Goal: Task Accomplishment & Management: Use online tool/utility

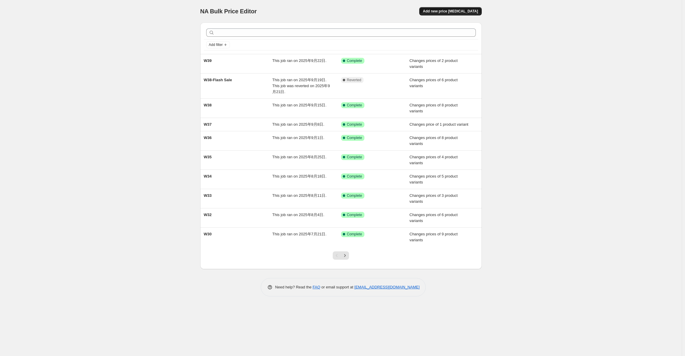
click at [461, 12] on span "Add new price [MEDICAL_DATA]" at bounding box center [450, 11] width 55 height 5
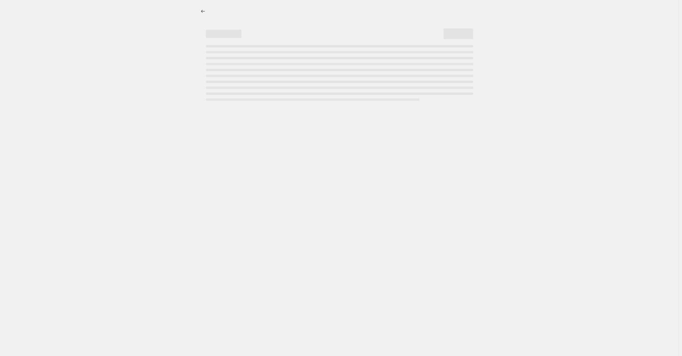
select select "percentage"
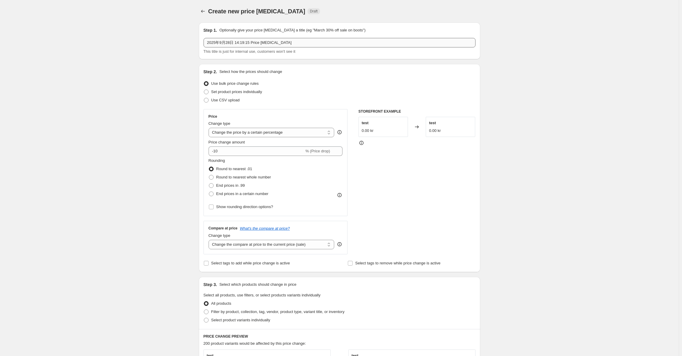
drag, startPoint x: 253, startPoint y: 37, endPoint x: 255, endPoint y: 42, distance: 5.5
click at [254, 38] on div "Step 1. Optionally give your price [MEDICAL_DATA] a title (eg "March 30% off sa…" at bounding box center [340, 40] width 272 height 27
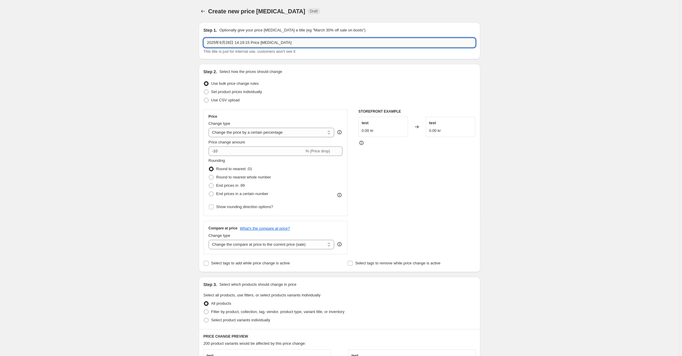
click at [255, 42] on input "2025年9月28日 14:19:15 Price [MEDICAL_DATA]" at bounding box center [340, 42] width 272 height 9
paste input "W40-Flash Sale"
type input "W40-Flash Sale"
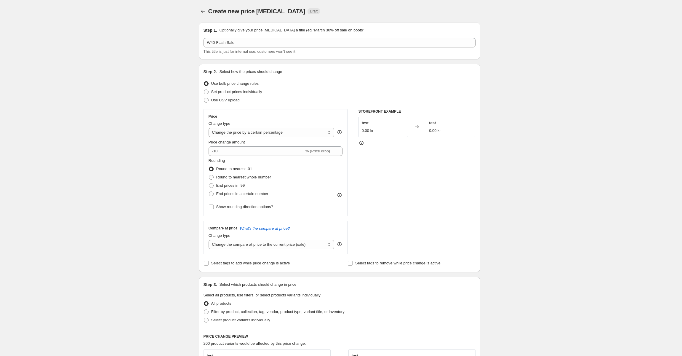
click at [136, 74] on div "Create new price [MEDICAL_DATA]. This page is ready Create new price [MEDICAL_D…" at bounding box center [339, 292] width 679 height 584
click at [252, 90] on span "Set product prices individually" at bounding box center [236, 91] width 51 height 4
click at [204, 90] on input "Set product prices individually" at bounding box center [204, 89] width 0 height 0
radio input "true"
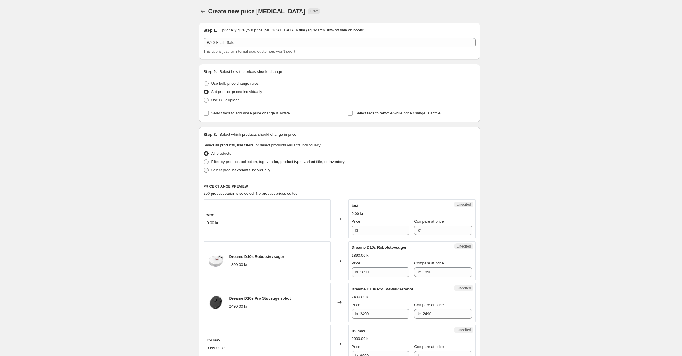
click at [247, 172] on span "Select product variants individually" at bounding box center [240, 170] width 59 height 4
click at [204, 168] on input "Select product variants individually" at bounding box center [204, 168] width 0 height 0
radio input "true"
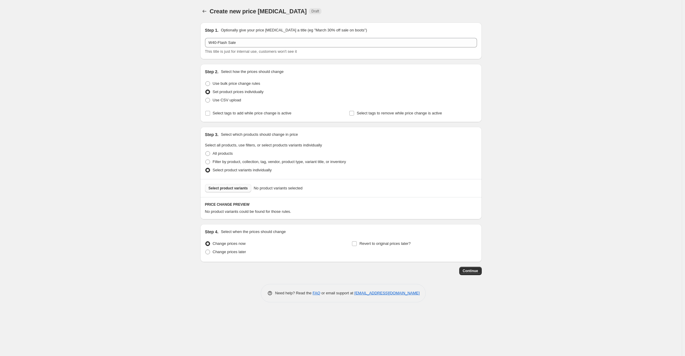
click at [230, 185] on button "Select product variants" at bounding box center [228, 188] width 47 height 8
click at [233, 186] on span "Select product variants" at bounding box center [228, 188] width 39 height 5
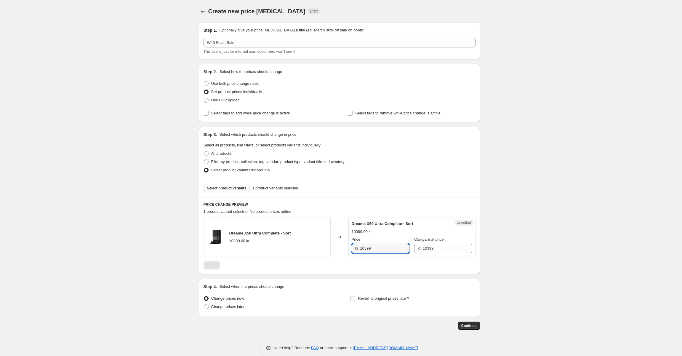
drag, startPoint x: 379, startPoint y: 250, endPoint x: 325, endPoint y: 239, distance: 54.7
click at [325, 239] on div "Dreame X50 Ultra Complete - Sort 10399.00 kr Changed to Unedited Dreame X50 Ult…" at bounding box center [340, 236] width 272 height 39
paste input "79"
type input "7999"
drag, startPoint x: 526, startPoint y: 240, endPoint x: 503, endPoint y: 240, distance: 22.8
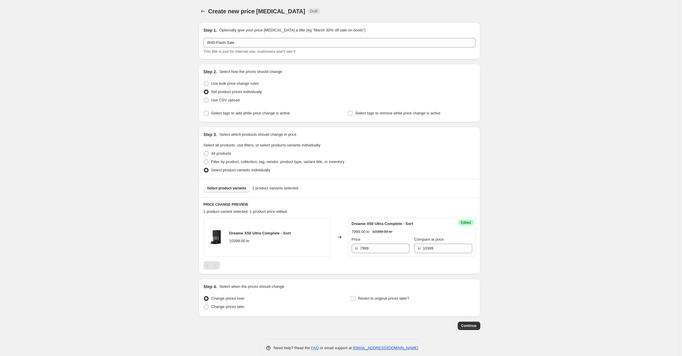
click at [525, 240] on div "Create new price [MEDICAL_DATA]. This page is ready Create new price [MEDICAL_D…" at bounding box center [339, 183] width 679 height 366
click at [236, 310] on label "Change prices later" at bounding box center [224, 307] width 41 height 8
click at [204, 305] on input "Change prices later" at bounding box center [204, 304] width 0 height 0
radio input "true"
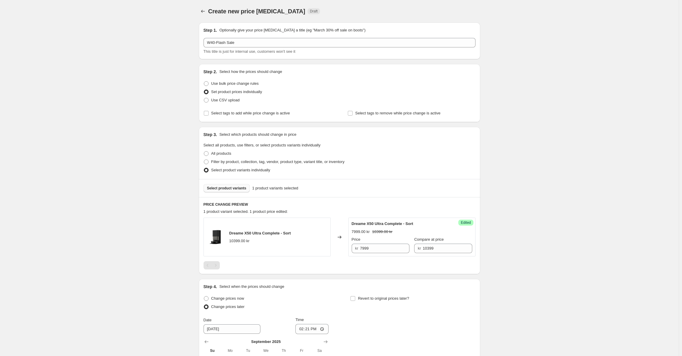
scroll to position [111, 0]
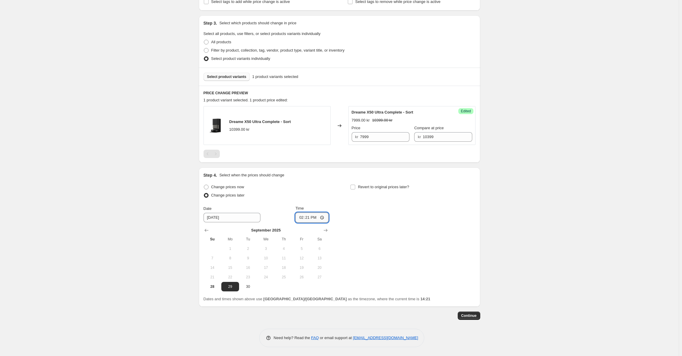
click at [308, 220] on input "14:21" at bounding box center [311, 217] width 33 height 10
type input "07:00"
drag, startPoint x: 332, startPoint y: 188, endPoint x: 338, endPoint y: 188, distance: 5.6
click at [335, 188] on div "Change prices now Change prices later Date [DATE] Time 07:00 [DATE] Su Mo Tu We…" at bounding box center [340, 237] width 272 height 108
click at [362, 188] on span "Revert to original prices later?" at bounding box center [383, 187] width 51 height 4
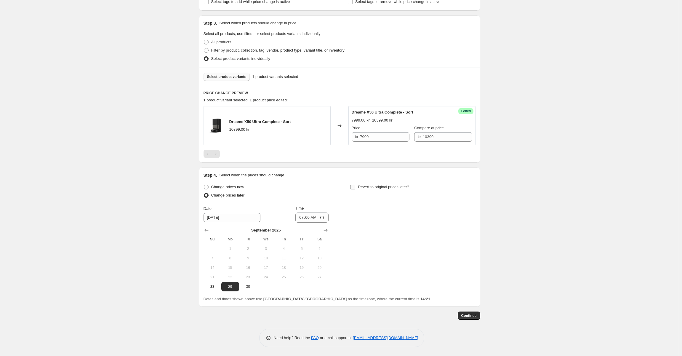
click at [355, 188] on input "Revert to original prices later?" at bounding box center [353, 187] width 5 height 5
checkbox input "true"
click at [412, 247] on span "1" at bounding box center [412, 248] width 13 height 5
type input "[DATE]"
click at [458, 217] on input "14:21" at bounding box center [458, 217] width 33 height 10
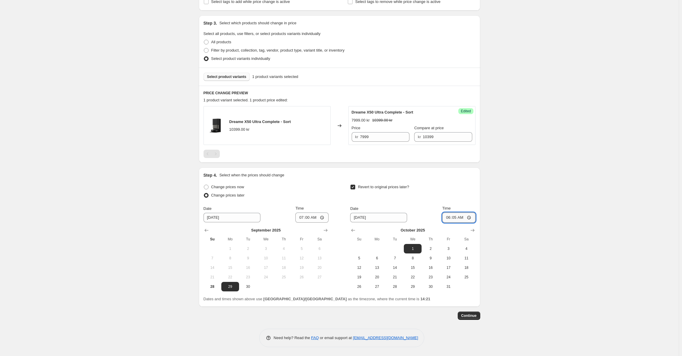
type input "06:59"
click at [525, 212] on div "Create new price [MEDICAL_DATA]. This page is ready Create new price [MEDICAL_D…" at bounding box center [339, 122] width 679 height 467
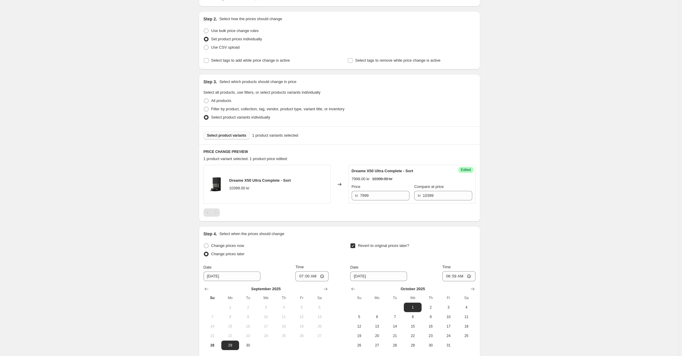
scroll to position [52, 0]
click at [224, 132] on button "Select product variants" at bounding box center [227, 136] width 47 height 8
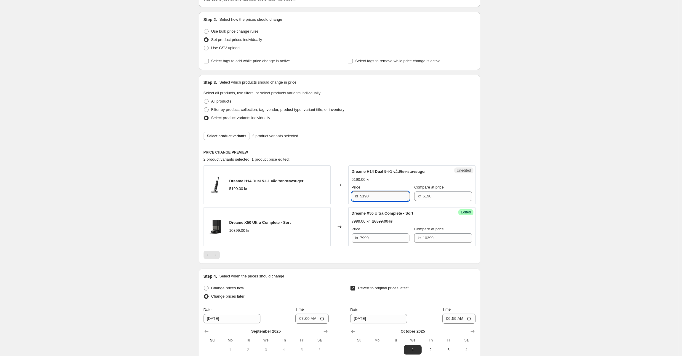
click at [382, 200] on input "5190" at bounding box center [384, 195] width 49 height 9
paste input "3999"
type input "3999"
click at [557, 175] on div "Create new price [MEDICAL_DATA]. This page is ready Create new price [MEDICAL_D…" at bounding box center [339, 202] width 679 height 509
click at [226, 141] on div "Select product variants 2 product variants selected" at bounding box center [339, 136] width 281 height 18
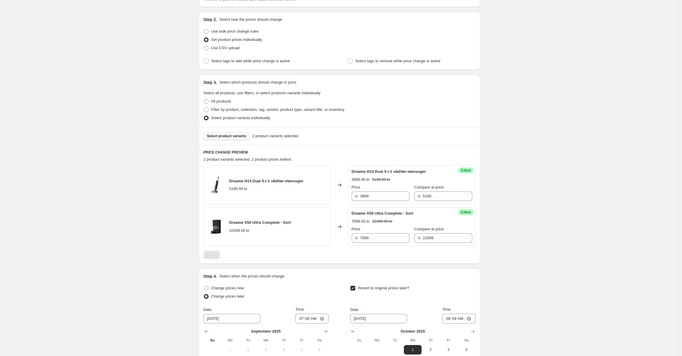
click at [230, 135] on span "Select product variants" at bounding box center [226, 136] width 39 height 5
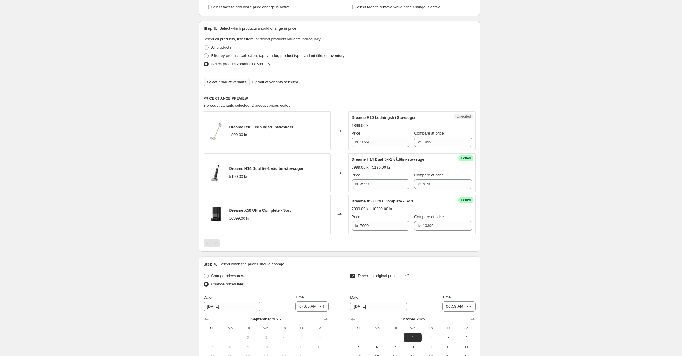
scroll to position [171, 0]
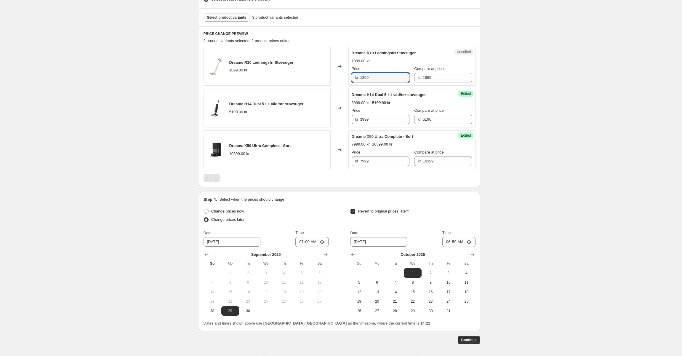
drag, startPoint x: 380, startPoint y: 77, endPoint x: 324, endPoint y: 77, distance: 56.0
click at [324, 77] on div "Dreame R10 Ledningsfri Støvsuger 1899.00 kr Changed to Unedited Dreame R10 Ledn…" at bounding box center [340, 66] width 272 height 39
paste input "4"
type input "1499"
click at [379, 47] on div "Success Edited Dreame R10 Ledningsfri Støvsuger 1499.00 kr 1899.00 kr Price kr …" at bounding box center [411, 66] width 127 height 39
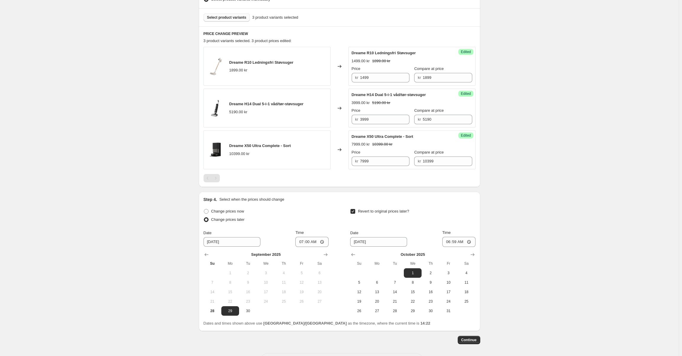
click at [231, 14] on button "Select product variants" at bounding box center [227, 17] width 47 height 8
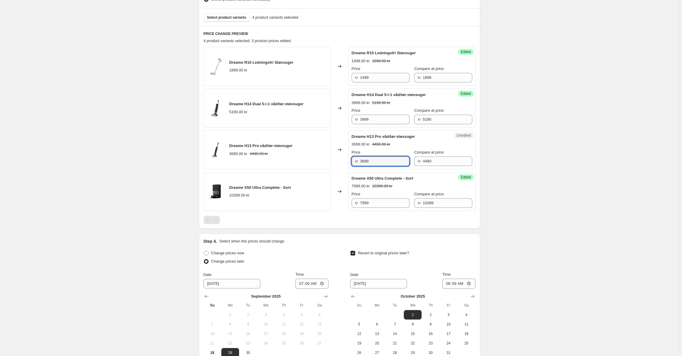
drag, startPoint x: 386, startPoint y: 166, endPoint x: 311, endPoint y: 154, distance: 76.7
click at [311, 154] on div "Dreame H13 Pro våd/tør-støvsuger 3699.00 kr 4490.00 kr Changed to Unedited Drea…" at bounding box center [340, 149] width 272 height 39
paste input "18"
type input "1899"
drag, startPoint x: 516, startPoint y: 152, endPoint x: 485, endPoint y: 147, distance: 30.6
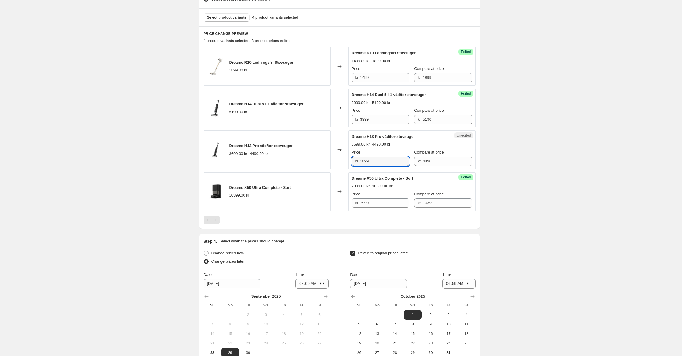
click at [516, 152] on div "Create new price [MEDICAL_DATA]. This page is ready Create new price [MEDICAL_D…" at bounding box center [339, 125] width 679 height 593
click at [222, 21] on button "Select product variants" at bounding box center [227, 17] width 47 height 8
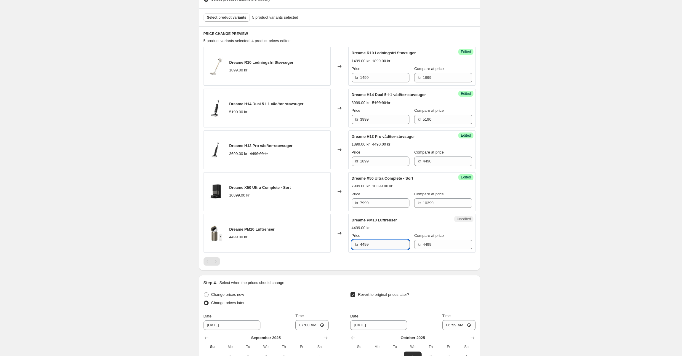
click at [393, 246] on input "4499" at bounding box center [384, 244] width 49 height 9
paste input "3"
type input "3499"
drag, startPoint x: 483, startPoint y: 241, endPoint x: 459, endPoint y: 237, distance: 24.5
click at [483, 241] on div "Create new price [MEDICAL_DATA]. This page is ready Create new price [MEDICAL_D…" at bounding box center [340, 146] width 296 height 634
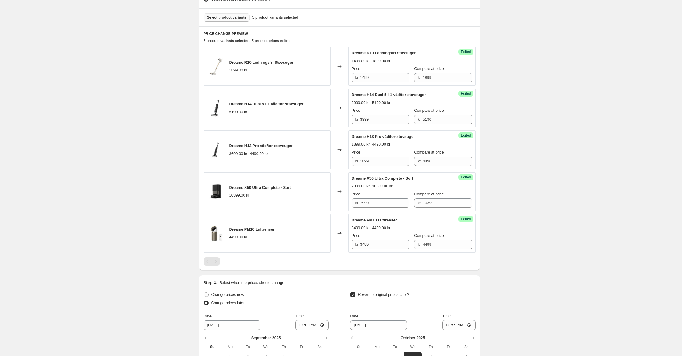
click at [232, 20] on span "Select product variants" at bounding box center [226, 17] width 39 height 5
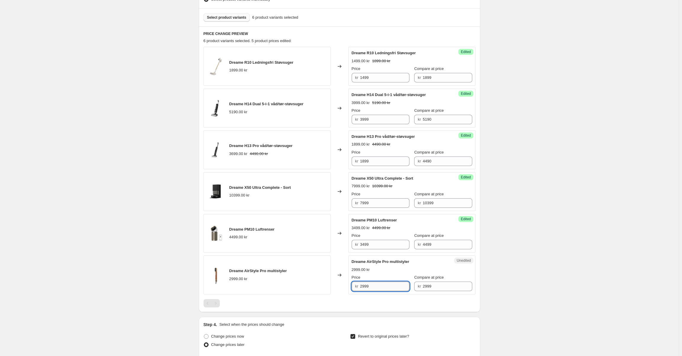
drag, startPoint x: 390, startPoint y: 282, endPoint x: 386, endPoint y: 284, distance: 4.2
click at [386, 284] on input "2999" at bounding box center [384, 285] width 49 height 9
click at [386, 286] on input "2999" at bounding box center [384, 285] width 49 height 9
paste input "18"
type input "1899"
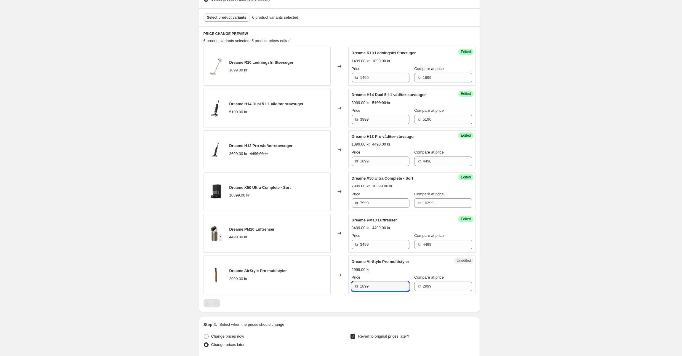
click at [487, 260] on div "Create new price [MEDICAL_DATA]. This page is ready Create new price [MEDICAL_D…" at bounding box center [340, 167] width 296 height 676
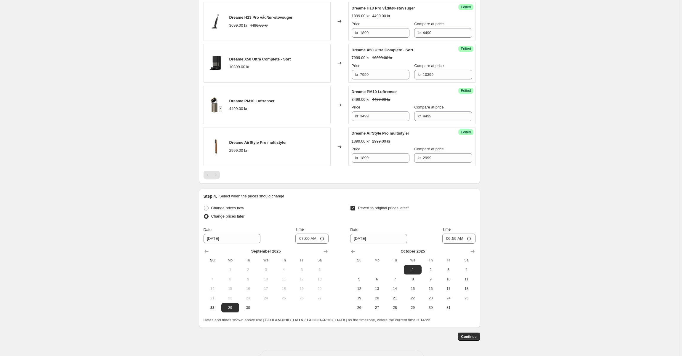
scroll to position [320, 0]
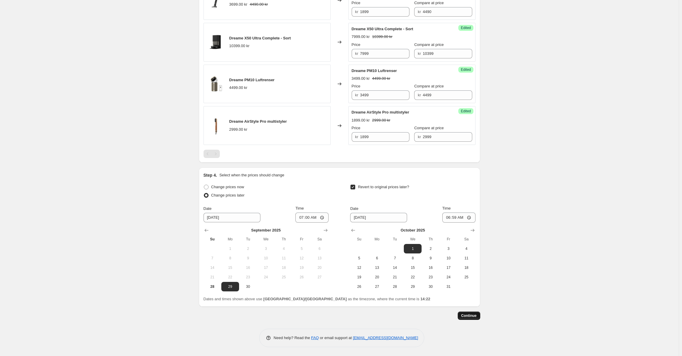
click at [473, 315] on span "Continue" at bounding box center [468, 315] width 15 height 5
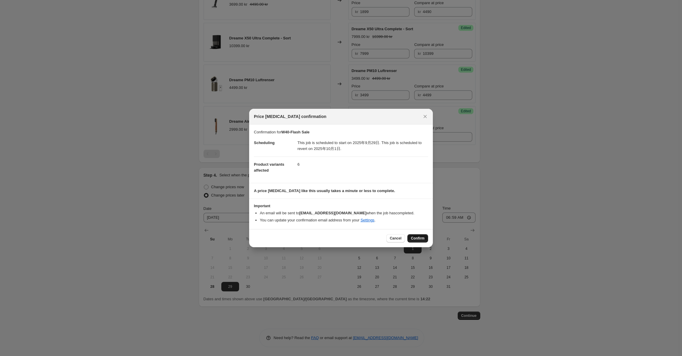
click at [417, 240] on span "Confirm" at bounding box center [418, 238] width 14 height 5
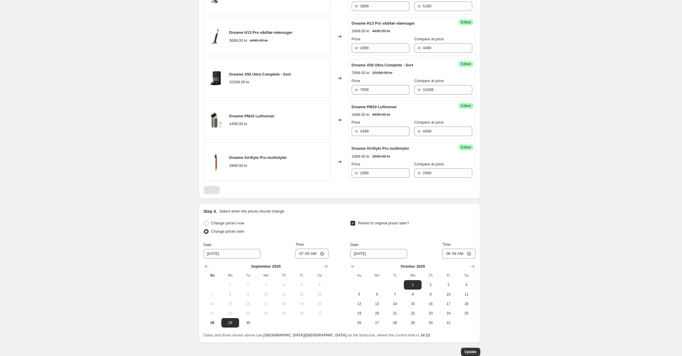
click at [568, 215] on div "W40-Flash Sale. This page is ready W40-Flash Sale Info Scheduled Copy to new jo…" at bounding box center [339, 36] width 679 height 712
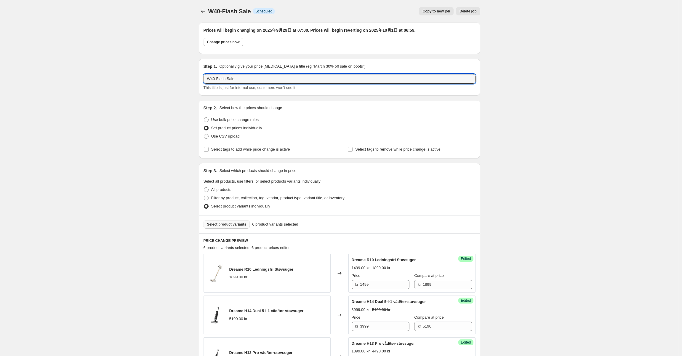
drag, startPoint x: 202, startPoint y: 78, endPoint x: 91, endPoint y: 66, distance: 111.4
click at [91, 66] on div "W40-Flash Sale. This page is ready W40-Flash Sale Info Scheduled Copy to new jo…" at bounding box center [339, 356] width 679 height 712
click at [111, 96] on div "W40-Flash Sale. This page is ready W40-Flash Sale Info Scheduled Copy to new jo…" at bounding box center [339, 356] width 679 height 712
drag, startPoint x: 216, startPoint y: 80, endPoint x: 191, endPoint y: 80, distance: 24.3
click at [191, 80] on div "W40-Flash Sale. This page is ready W40-Flash Sale Info Scheduled Copy to new jo…" at bounding box center [339, 356] width 679 height 712
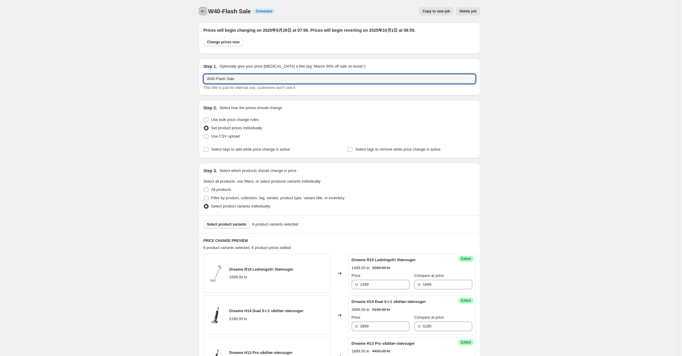
click at [203, 12] on icon "Price change jobs" at bounding box center [203, 11] width 6 height 6
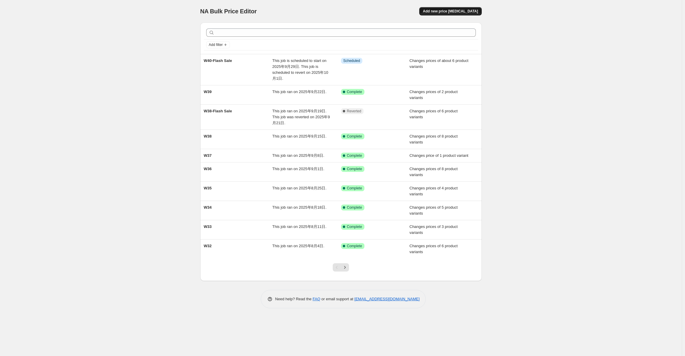
click at [476, 8] on button "Add new price [MEDICAL_DATA]" at bounding box center [450, 11] width 62 height 8
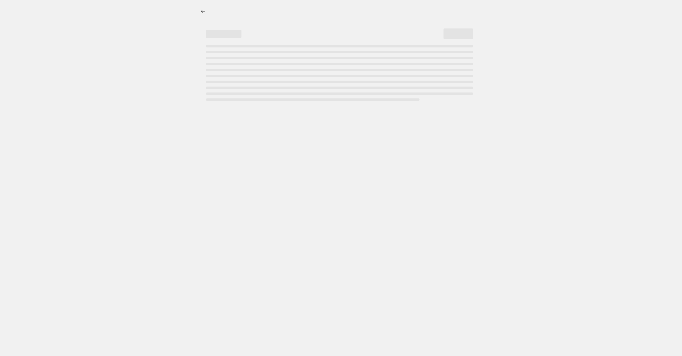
select select "percentage"
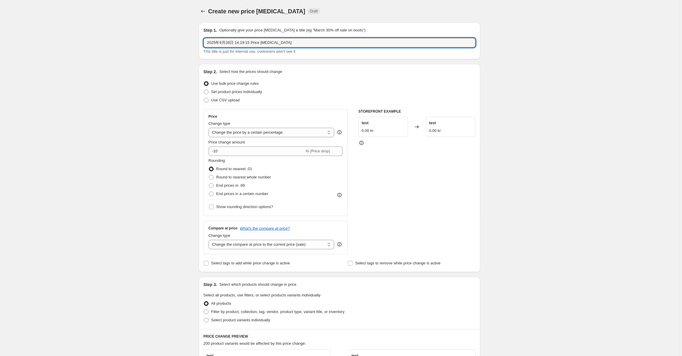
drag, startPoint x: 339, startPoint y: 44, endPoint x: 136, endPoint y: 45, distance: 203.0
click at [131, 43] on div "Create new price [MEDICAL_DATA]. This page is ready Create new price [MEDICAL_D…" at bounding box center [339, 292] width 679 height 584
paste input "W40"
type input "W40"
drag, startPoint x: 161, startPoint y: 97, endPoint x: 196, endPoint y: 100, distance: 35.1
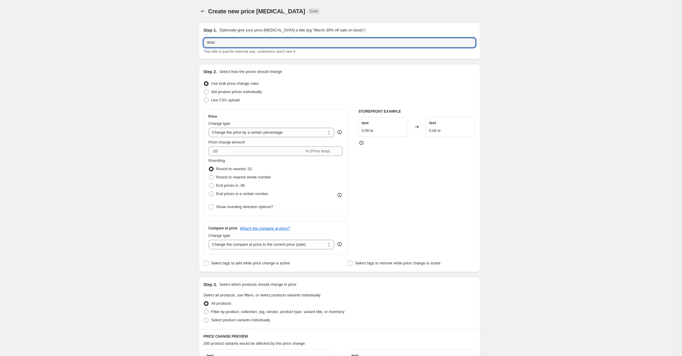
click at [161, 97] on div "Create new price [MEDICAL_DATA]. This page is ready Create new price [MEDICAL_D…" at bounding box center [339, 292] width 679 height 584
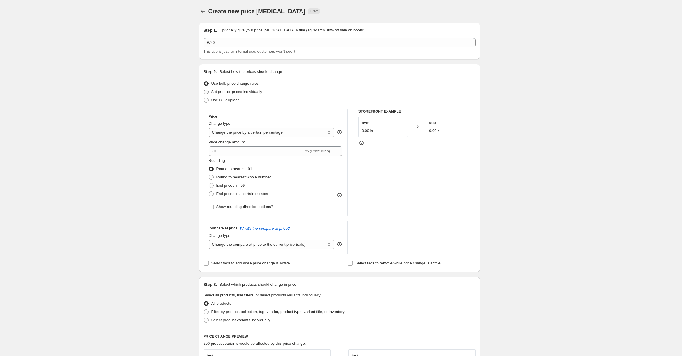
click at [234, 92] on span "Set product prices individually" at bounding box center [236, 91] width 51 height 4
click at [204, 90] on input "Set product prices individually" at bounding box center [204, 89] width 0 height 0
radio input "true"
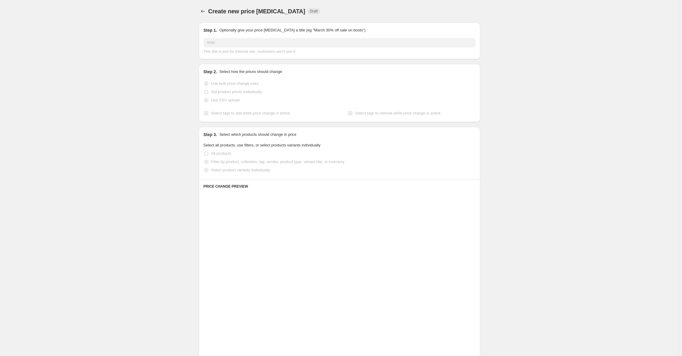
click at [330, 87] on div "Use bulk price change rules" at bounding box center [340, 83] width 272 height 8
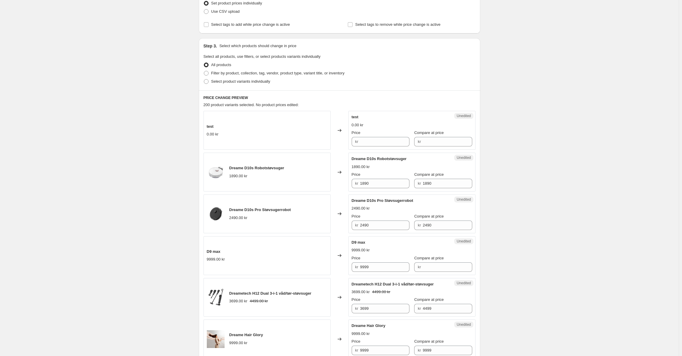
scroll to position [89, 0]
click at [243, 72] on span "Filter by product, collection, tag, vendor, product type, variant title, or inv…" at bounding box center [277, 73] width 133 height 4
click at [204, 71] on input "Filter by product, collection, tag, vendor, product type, variant title, or inv…" at bounding box center [204, 71] width 0 height 0
radio input "true"
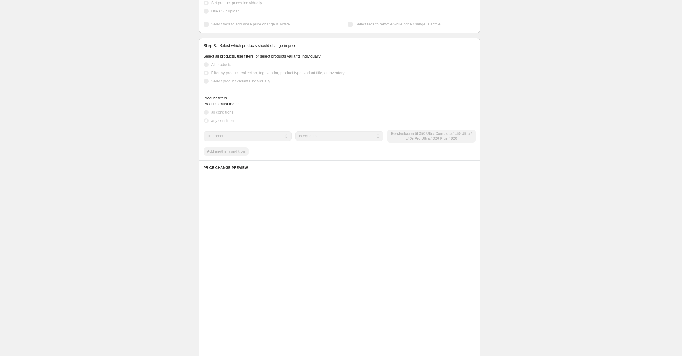
scroll to position [68, 0]
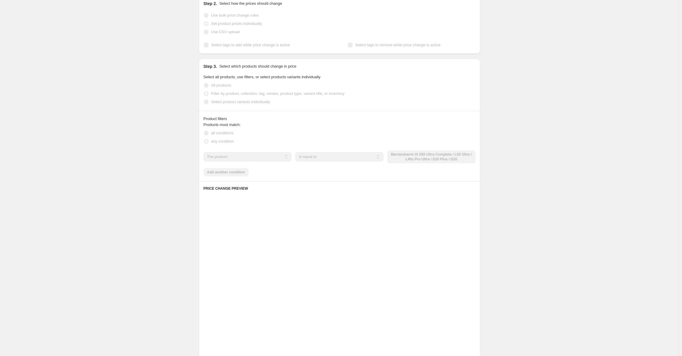
click at [244, 81] on div "All products" at bounding box center [340, 85] width 272 height 8
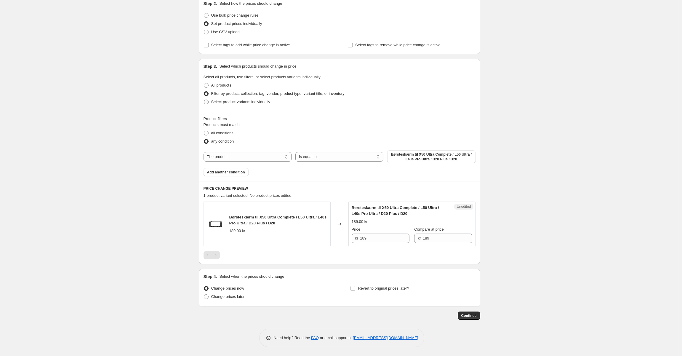
click at [245, 102] on span "Select product variants individually" at bounding box center [240, 102] width 59 height 4
click at [204, 100] on input "Select product variants individually" at bounding box center [204, 100] width 0 height 0
radio input "true"
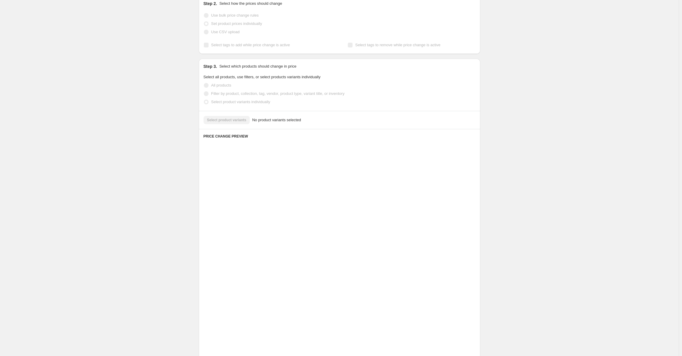
scroll to position [0, 0]
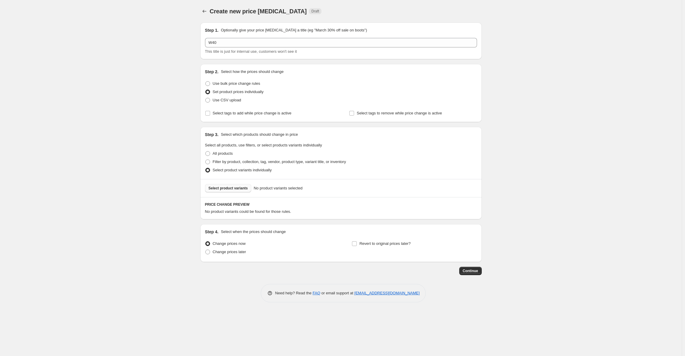
click at [229, 188] on span "Select product variants" at bounding box center [228, 188] width 39 height 5
click at [233, 252] on ul "Change prices now Change prices later" at bounding box center [267, 247] width 125 height 17
click at [233, 252] on span "Change prices later" at bounding box center [229, 251] width 33 height 4
click at [206, 250] on input "Change prices later" at bounding box center [205, 249] width 0 height 0
radio input "true"
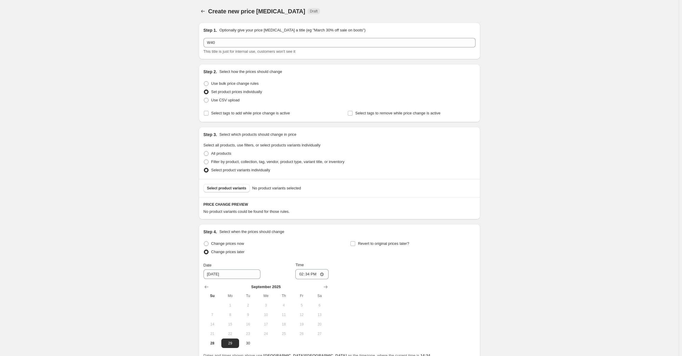
scroll to position [57, 0]
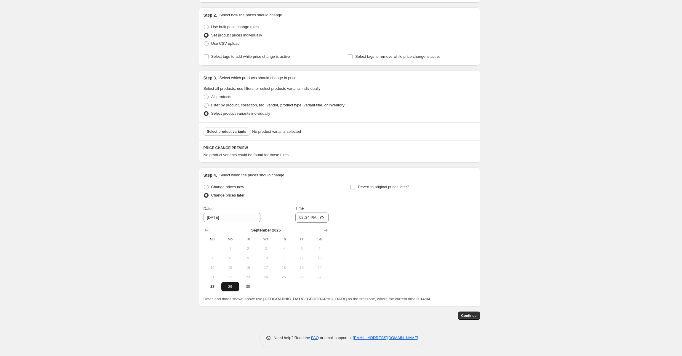
click at [236, 284] on span "29" at bounding box center [230, 286] width 13 height 5
click at [312, 215] on input "14:34" at bounding box center [311, 217] width 33 height 10
type input "07:01"
click at [527, 207] on div "Create new price [MEDICAL_DATA]. This page is ready Create new price [MEDICAL_D…" at bounding box center [339, 149] width 679 height 412
click at [241, 127] on button "Select product variants" at bounding box center [227, 131] width 47 height 8
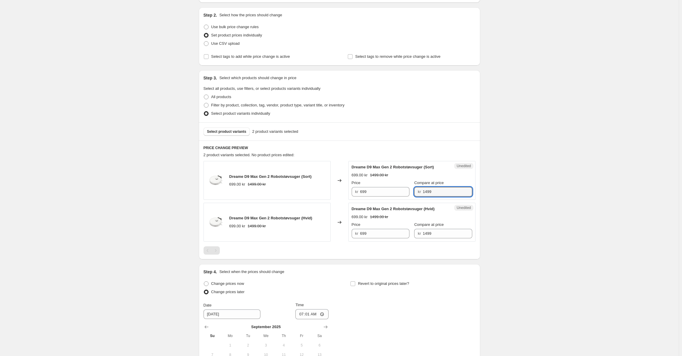
drag, startPoint x: 394, startPoint y: 192, endPoint x: 316, endPoint y: 193, distance: 78.8
click at [317, 192] on div "Dreame D9 Max Gen 2 Robotstøvsuger (Sort) 699.00 kr 1499.00 kr Changed to Unedi…" at bounding box center [340, 180] width 272 height 39
click at [375, 191] on input "699" at bounding box center [384, 191] width 49 height 9
paste input "14"
type input "1499"
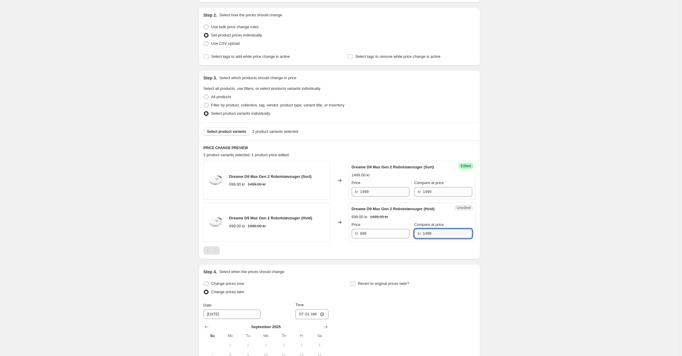
drag, startPoint x: 443, startPoint y: 238, endPoint x: 311, endPoint y: 230, distance: 132.1
click at [314, 229] on div "Dreame D9 Max Gen 2 Robotstøvsuger (Hvid) 699.00 kr 1499.00 kr Changed to Unedi…" at bounding box center [340, 222] width 272 height 39
click at [370, 230] on input "699" at bounding box center [384, 233] width 49 height 9
paste input "14"
type input "1499"
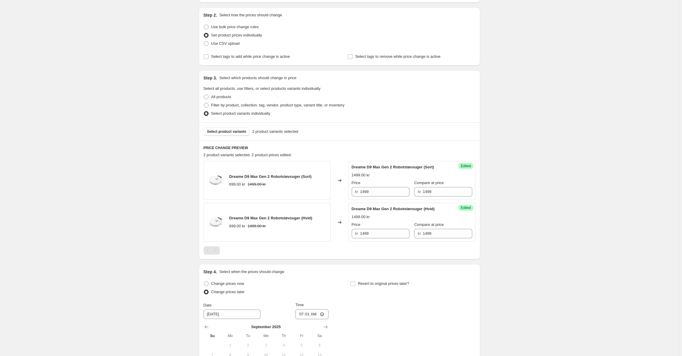
click at [369, 131] on div "Select product variants 2 product variants selected" at bounding box center [340, 131] width 272 height 8
click at [226, 133] on span "Select product variants" at bounding box center [226, 131] width 39 height 5
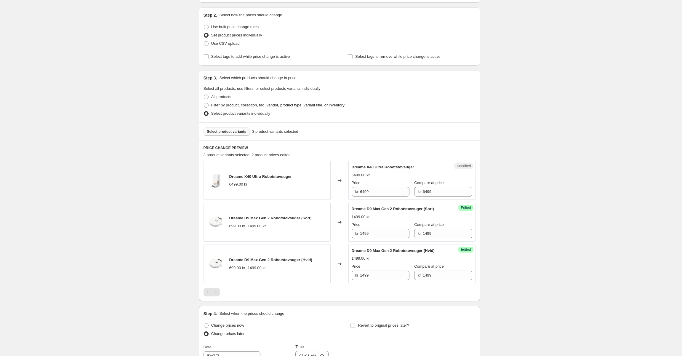
click at [233, 132] on span "Select product variants" at bounding box center [226, 131] width 39 height 5
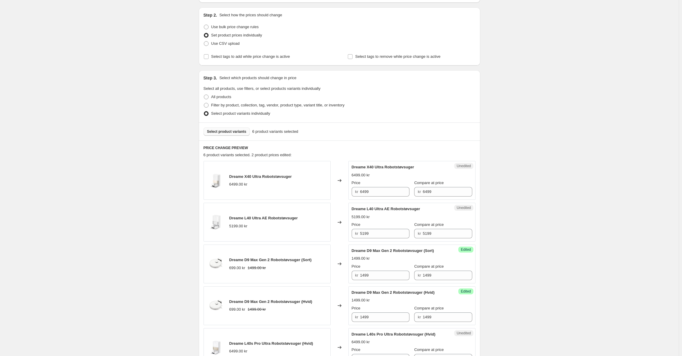
scroll to position [145, 0]
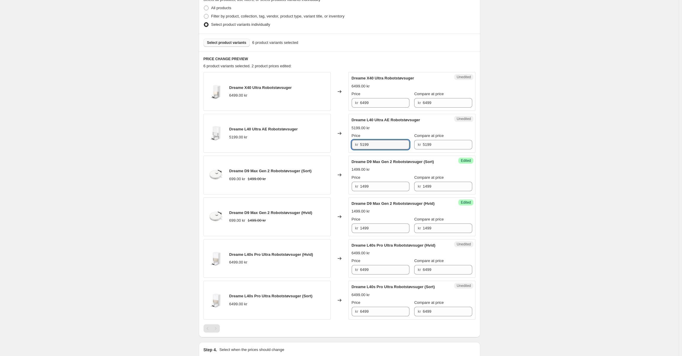
drag, startPoint x: 365, startPoint y: 145, endPoint x: 361, endPoint y: 145, distance: 4.2
click at [360, 145] on div "kr 5199" at bounding box center [381, 144] width 58 height 9
drag, startPoint x: 380, startPoint y: 143, endPoint x: 337, endPoint y: 143, distance: 43.0
click at [337, 143] on div "Dreame L40 Ultra AE Robotstøvsuger 5199.00 kr Changed to Unedited Dreame L40 Ul…" at bounding box center [340, 133] width 272 height 39
type input "4499"
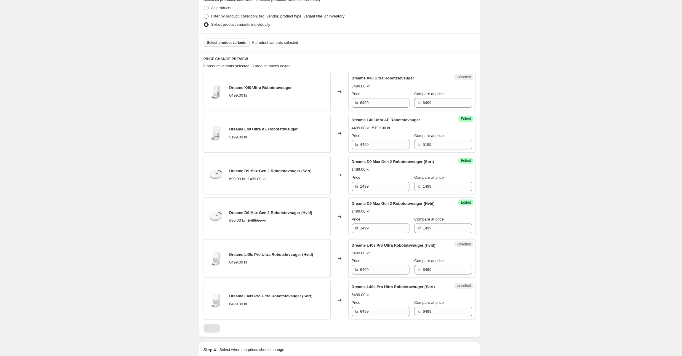
click at [384, 132] on div "Dreame L40 Ultra AE Robotstøvsuger 4499.00 kr 5199.00 kr Price kr 4499 Compare …" at bounding box center [412, 133] width 121 height 32
click at [380, 148] on input "4499" at bounding box center [384, 144] width 49 height 9
drag, startPoint x: 386, startPoint y: 145, endPoint x: 334, endPoint y: 146, distance: 52.4
click at [333, 145] on div "Dreame L40 Ultra AE Robotstøvsuger 5199.00 kr Changed to Success Edited Dreame …" at bounding box center [340, 133] width 272 height 39
click at [395, 270] on input "6499" at bounding box center [384, 269] width 49 height 9
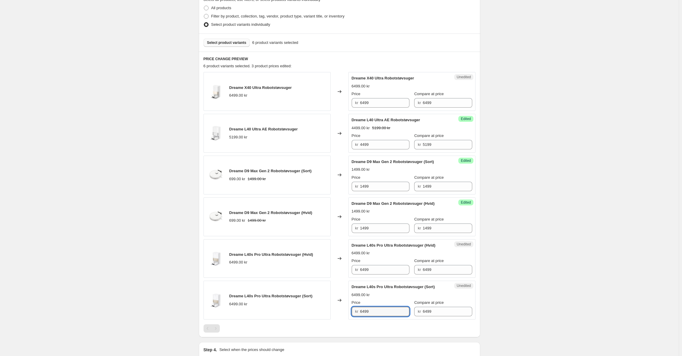
drag, startPoint x: 366, startPoint y: 311, endPoint x: 356, endPoint y: 311, distance: 10.1
click at [356, 311] on div "kr 6499" at bounding box center [381, 311] width 58 height 9
type input "5799"
click at [372, 299] on div "Dreame L40s Pro Ultra Robotstøvsuger (Sort) 5799.00 kr 6499.00 kr Price kr 5799…" at bounding box center [412, 300] width 121 height 32
drag, startPoint x: 377, startPoint y: 312, endPoint x: 309, endPoint y: 310, distance: 67.9
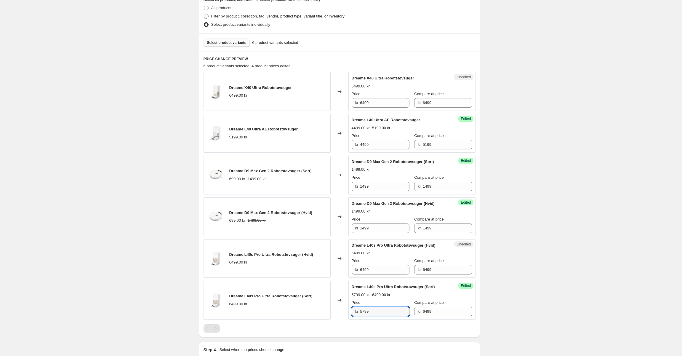
click at [309, 310] on div "Dreame L40s Pro Ultra Robotstøvsuger (Sort) 6499.00 kr Changed to Success Edite…" at bounding box center [340, 300] width 272 height 39
click at [287, 305] on div "6499.00 kr" at bounding box center [270, 304] width 83 height 6
click at [236, 44] on span "Select product variants" at bounding box center [226, 42] width 39 height 5
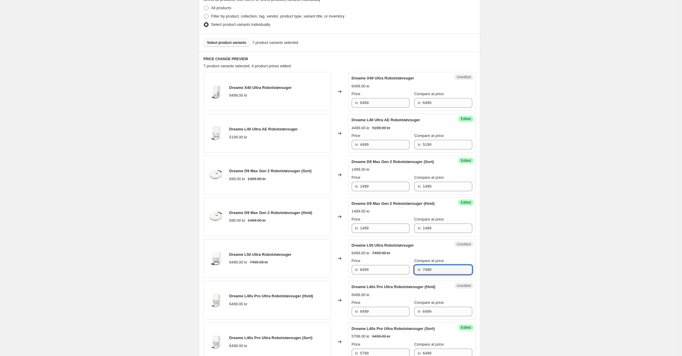
drag, startPoint x: 444, startPoint y: 270, endPoint x: 355, endPoint y: 269, distance: 88.6
click at [355, 269] on div "Price kr 6499 Compare at price kr 7499" at bounding box center [412, 266] width 121 height 17
click at [389, 271] on input "6499" at bounding box center [384, 269] width 49 height 9
paste input "7"
type input "7499"
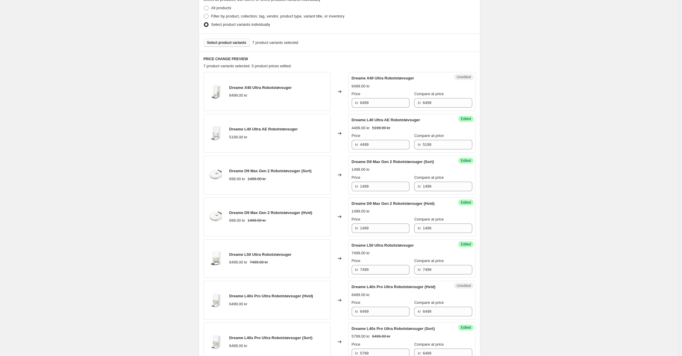
click at [391, 258] on div "Price" at bounding box center [381, 261] width 58 height 6
click at [227, 47] on div "Select product variants 7 product variants selected" at bounding box center [339, 42] width 281 height 18
click at [222, 42] on span "Select product variants" at bounding box center [226, 42] width 39 height 5
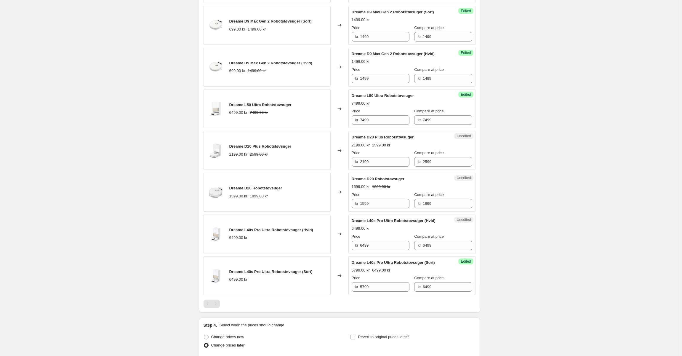
scroll to position [353, 0]
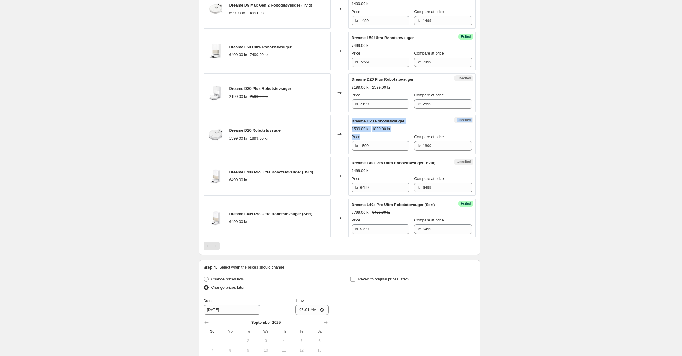
click at [345, 136] on div "Dreame D20 Robotstøvsuger 1599.00 kr 1899.00 kr Changed to Unedited Dreame D20 …" at bounding box center [340, 134] width 272 height 39
drag, startPoint x: 434, startPoint y: 143, endPoint x: 446, endPoint y: 148, distance: 12.2
click at [434, 143] on input "1899" at bounding box center [447, 145] width 49 height 9
drag, startPoint x: 440, startPoint y: 144, endPoint x: 359, endPoint y: 142, distance: 80.6
click at [359, 142] on div "Price kr 1599 Compare at price kr 1899" at bounding box center [412, 142] width 121 height 17
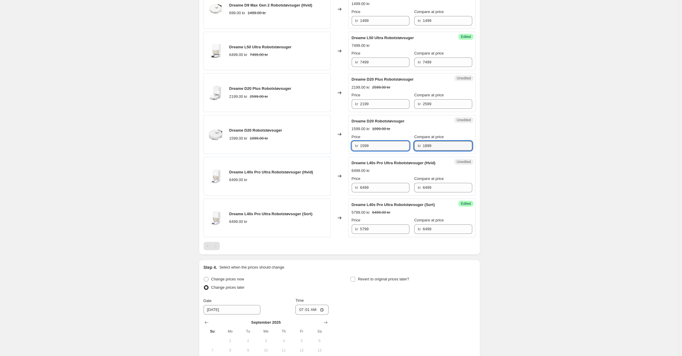
click at [385, 143] on input "1599" at bounding box center [384, 145] width 49 height 9
paste input "8"
type input "1899"
click at [493, 148] on div "Create new price [MEDICAL_DATA]. This page is ready Create new price [MEDICAL_D…" at bounding box center [339, 47] width 679 height 801
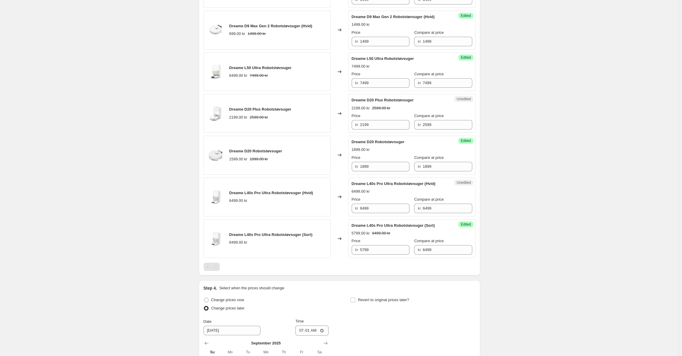
scroll to position [323, 0]
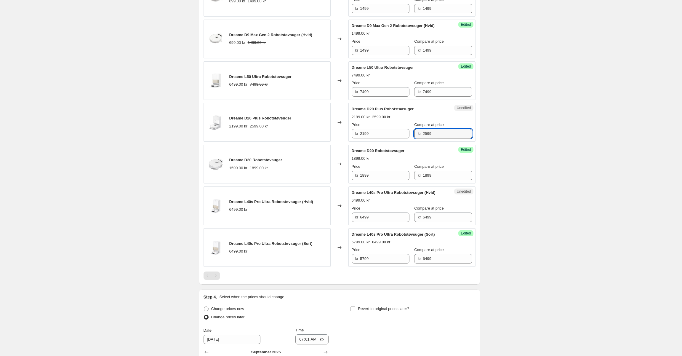
drag, startPoint x: 443, startPoint y: 132, endPoint x: 365, endPoint y: 127, distance: 78.1
click at [365, 127] on div "Price kr 2199 Compare at price kr 2599" at bounding box center [412, 130] width 121 height 17
click at [379, 134] on input "2199" at bounding box center [384, 133] width 49 height 9
paste input "5"
type input "2599"
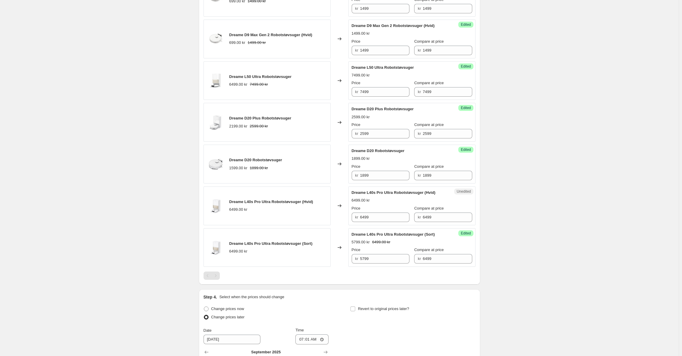
click at [505, 136] on div "Create new price [MEDICAL_DATA]. This page is ready Create new price [MEDICAL_D…" at bounding box center [339, 77] width 679 height 801
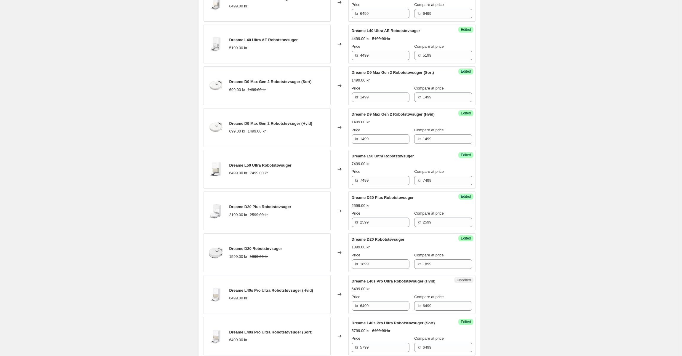
scroll to position [145, 0]
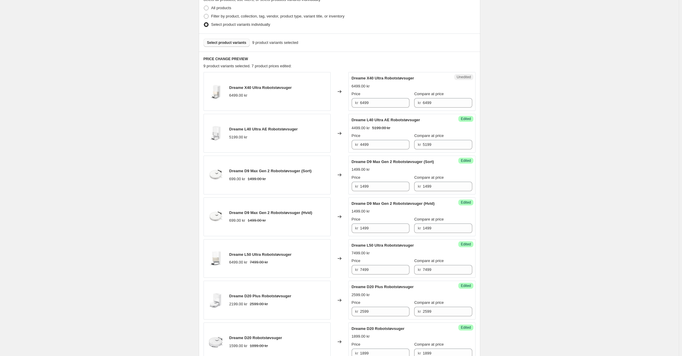
click at [225, 41] on span "Select product variants" at bounding box center [226, 42] width 39 height 5
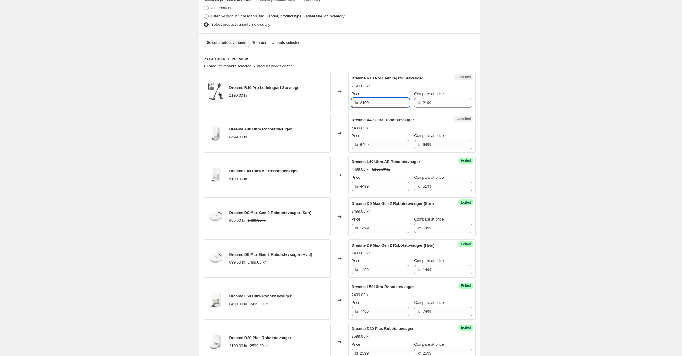
click at [384, 103] on input "2190" at bounding box center [384, 102] width 49 height 9
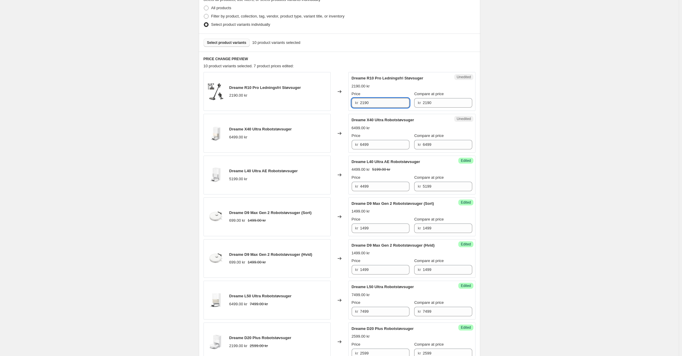
click at [384, 103] on input "2190" at bounding box center [384, 102] width 49 height 9
type input "1699"
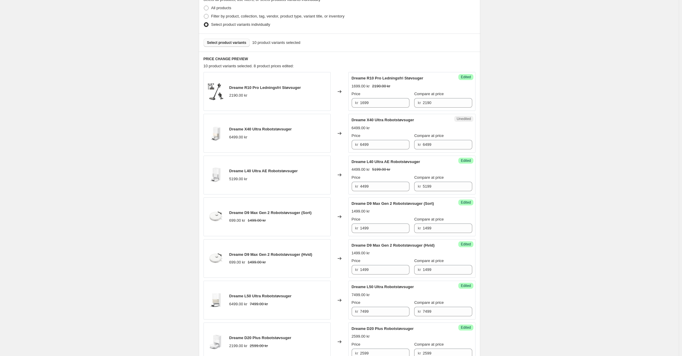
click at [397, 78] on span "Dreame R10 Pro Ledningsfri Støvsuger" at bounding box center [388, 78] width 72 height 4
click at [379, 79] on span "Dreame R10 Pro Ledningsfri Støvsuger" at bounding box center [388, 78] width 72 height 4
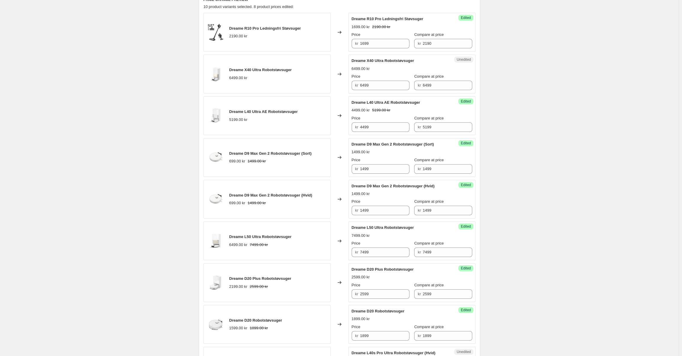
scroll to position [86, 0]
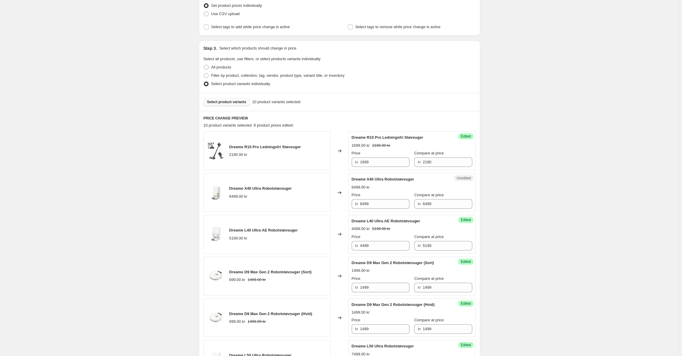
click at [214, 100] on span "Select product variants" at bounding box center [226, 102] width 39 height 5
drag, startPoint x: 248, startPoint y: 169, endPoint x: 266, endPoint y: 177, distance: 20.5
click at [247, 169] on div "Dreame R10 Pro Ledningsfri Støvsuger 2190.00 kr" at bounding box center [267, 150] width 127 height 39
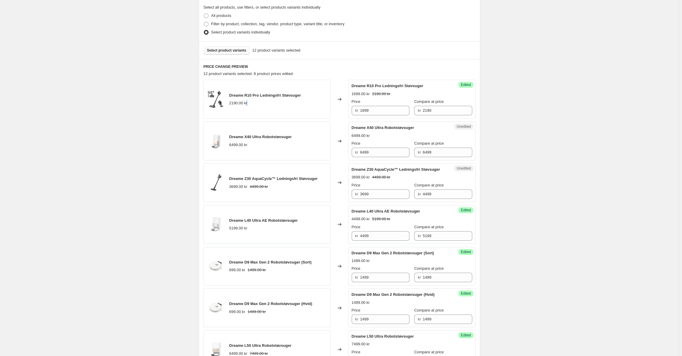
scroll to position [145, 0]
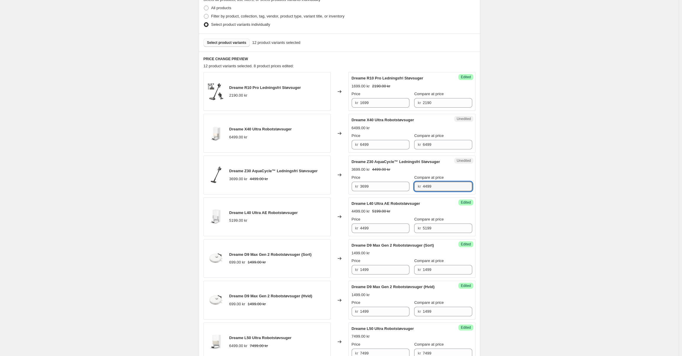
drag, startPoint x: 436, startPoint y: 187, endPoint x: 354, endPoint y: 183, distance: 81.9
click at [354, 183] on div "Price kr 3699 Compare at price kr 4499" at bounding box center [412, 183] width 121 height 17
click at [385, 185] on input "3699" at bounding box center [384, 186] width 49 height 9
paste input "44"
type input "4499"
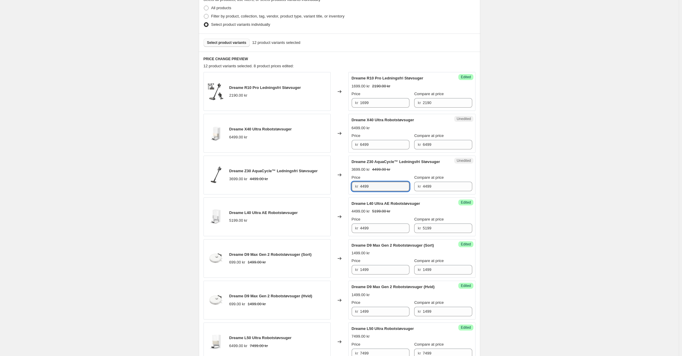
click at [286, 243] on div "Dreame D9 Max Gen 2 Robotstøvsuger (Sort) 699.00 kr 1499.00 kr" at bounding box center [267, 258] width 127 height 39
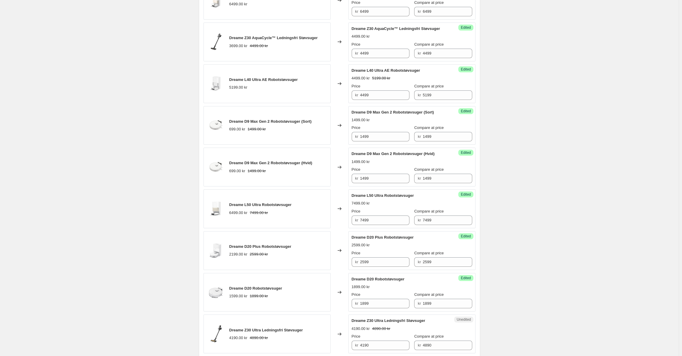
scroll to position [323, 0]
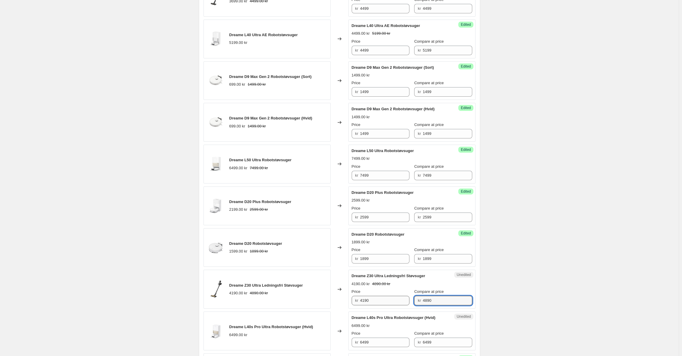
drag, startPoint x: 431, startPoint y: 302, endPoint x: 374, endPoint y: 298, distance: 57.4
click at [374, 298] on div "Price kr 4190 Compare at price kr 4890" at bounding box center [412, 297] width 121 height 17
click at [374, 300] on input "4190" at bounding box center [384, 300] width 49 height 9
paste input "8"
type input "4890"
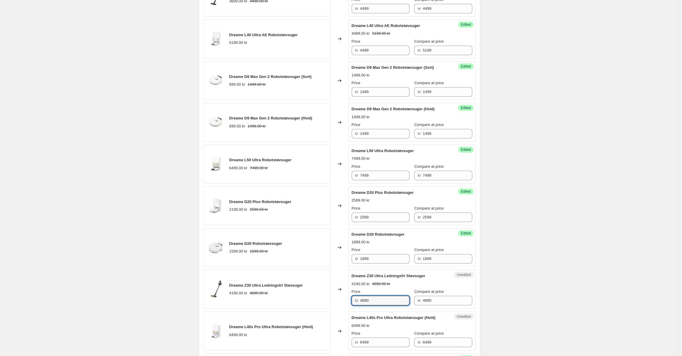
click at [380, 291] on div "Price" at bounding box center [381, 292] width 58 height 6
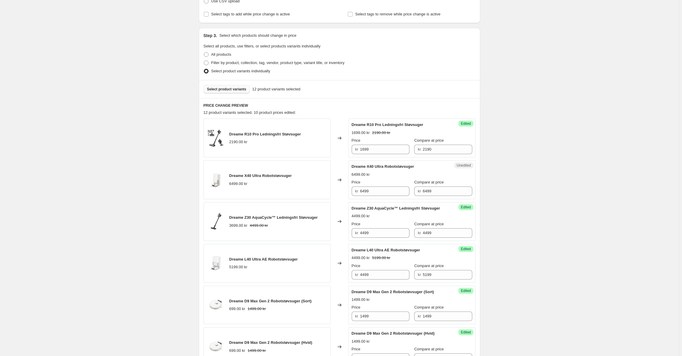
scroll to position [27, 0]
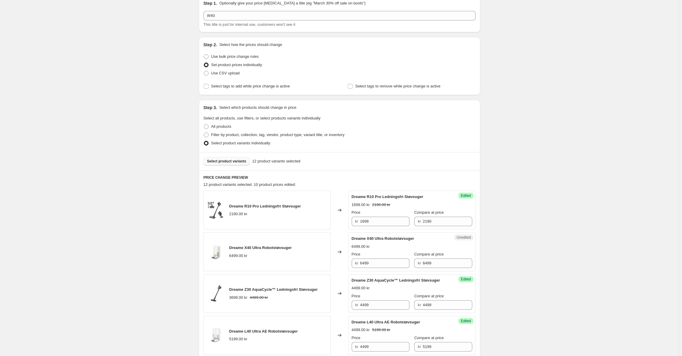
click at [235, 162] on span "Select product variants" at bounding box center [226, 161] width 39 height 5
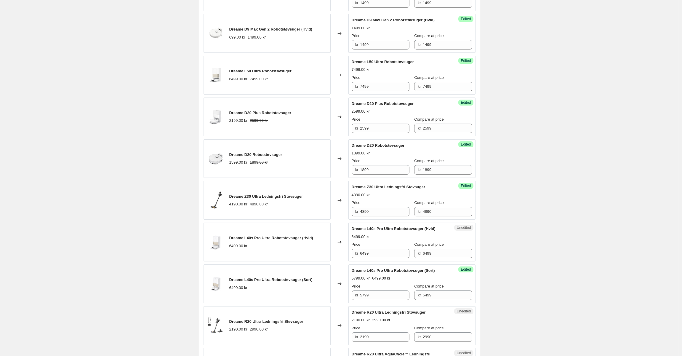
scroll to position [560, 0]
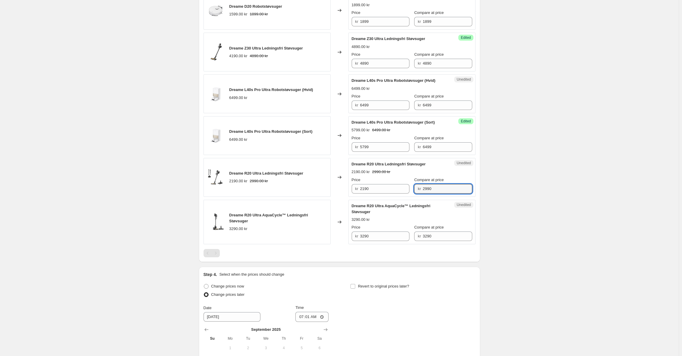
drag, startPoint x: 438, startPoint y: 190, endPoint x: 332, endPoint y: 189, distance: 106.4
click at [332, 189] on div "Dreame R20 Ultra Ledningsfri Støvsuger 2190.00 kr 2990.00 kr Changed to Unedite…" at bounding box center [340, 177] width 272 height 39
click at [367, 187] on input "2190" at bounding box center [384, 188] width 49 height 9
paste input "9"
type input "2990"
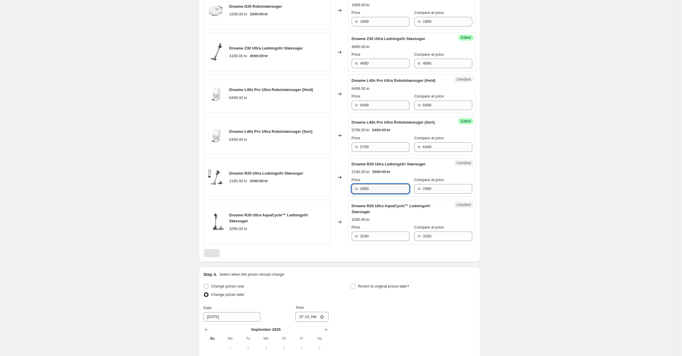
click at [289, 186] on div "Dreame R20 Ultra Ledningsfri Støvsuger 2190.00 kr 2990.00 kr" at bounding box center [267, 177] width 127 height 39
drag, startPoint x: 379, startPoint y: 236, endPoint x: 345, endPoint y: 237, distance: 34.4
click at [345, 237] on div "Dreame R20 Ultra AquaCycle™ Ledningsfri Støvsuger 3290.00 kr Changed to Unedite…" at bounding box center [340, 222] width 272 height 45
type input "2490"
click at [380, 216] on div "Dreame R20 Ultra AquaCycle™ Ledningsfri Støvsuger 3290.00 kr Price kr 2490 Comp…" at bounding box center [412, 222] width 121 height 38
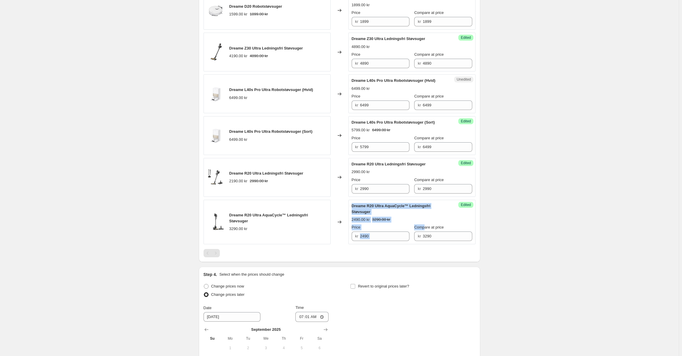
drag, startPoint x: 441, startPoint y: 222, endPoint x: 353, endPoint y: 205, distance: 89.6
click at [353, 205] on div "Dreame R20 Ultra AquaCycle™ Ledningsfri Støvsuger 2490.00 kr 3290.00 kr Price k…" at bounding box center [412, 222] width 121 height 38
click at [405, 207] on span "Dreame R20 Ultra AquaCycle™ Ledningsfri Støvsuger" at bounding box center [391, 209] width 79 height 10
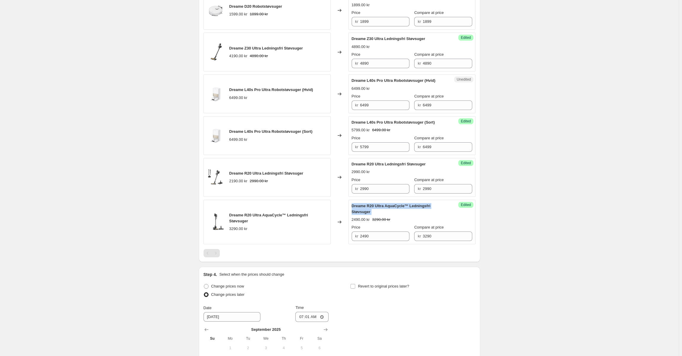
click at [364, 204] on span "Dreame R20 Ultra AquaCycle™ Ledningsfri Støvsuger" at bounding box center [391, 209] width 79 height 10
click at [391, 212] on div "Dreame R20 Ultra AquaCycle™ Ledningsfri Støvsuger" at bounding box center [400, 209] width 97 height 12
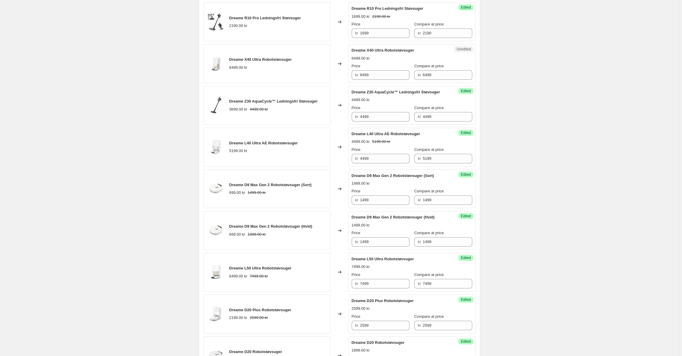
scroll to position [8, 0]
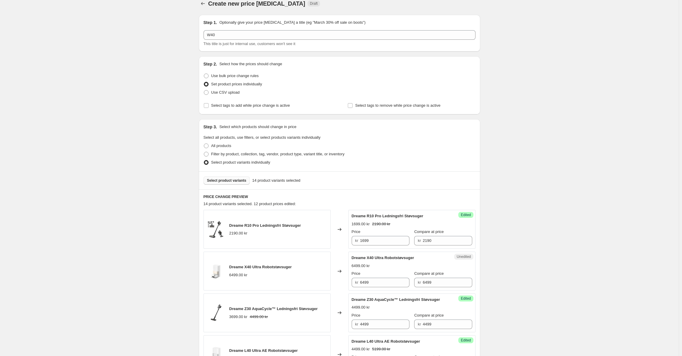
click at [228, 182] on span "Select product variants" at bounding box center [226, 180] width 39 height 5
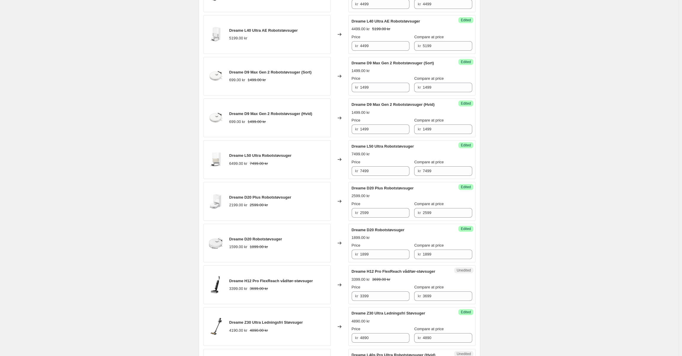
scroll to position [393, 0]
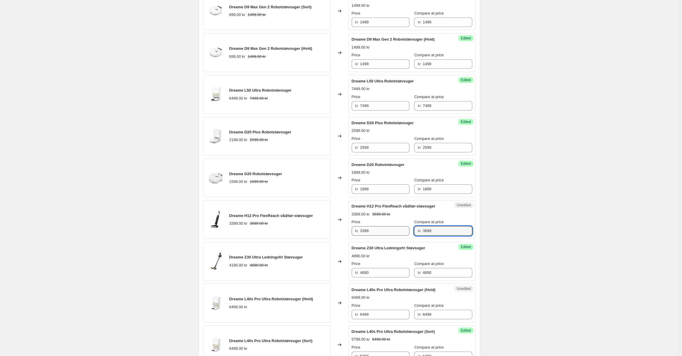
drag, startPoint x: 441, startPoint y: 233, endPoint x: 369, endPoint y: 231, distance: 72.0
click at [369, 231] on div "Price kr 3399 Compare at price kr 3699" at bounding box center [412, 227] width 121 height 17
click at [382, 230] on input "3399" at bounding box center [384, 230] width 49 height 9
paste input "6"
type input "3699"
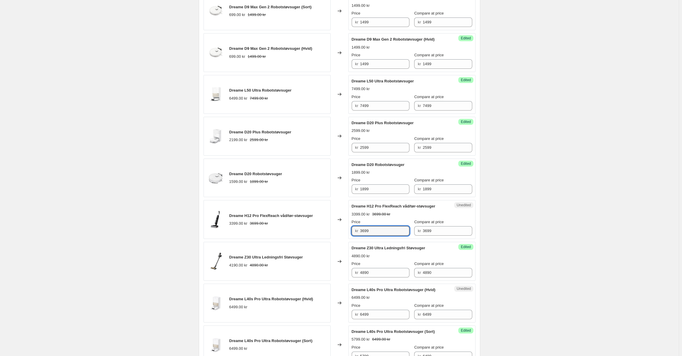
drag, startPoint x: 526, startPoint y: 215, endPoint x: 520, endPoint y: 215, distance: 5.6
click at [526, 215] on div "Create new price [MEDICAL_DATA]. This page is ready Create new price [MEDICAL_D…" at bounding box center [339, 135] width 679 height 1057
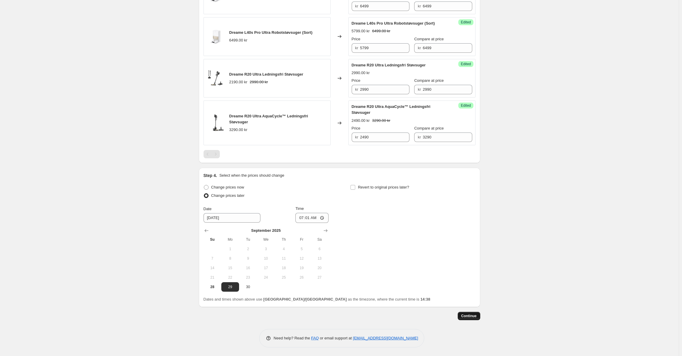
scroll to position [701, 0]
click at [471, 317] on span "Continue" at bounding box center [468, 315] width 15 height 5
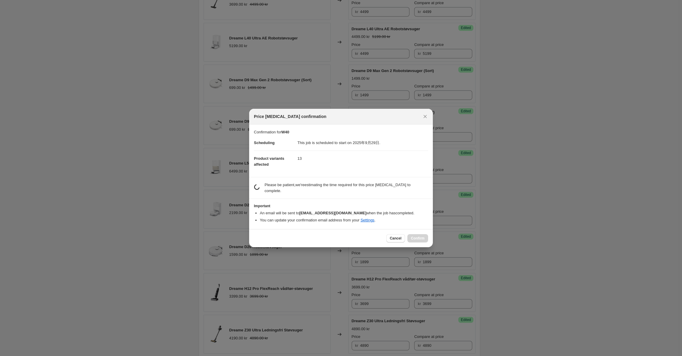
scroll to position [0, 0]
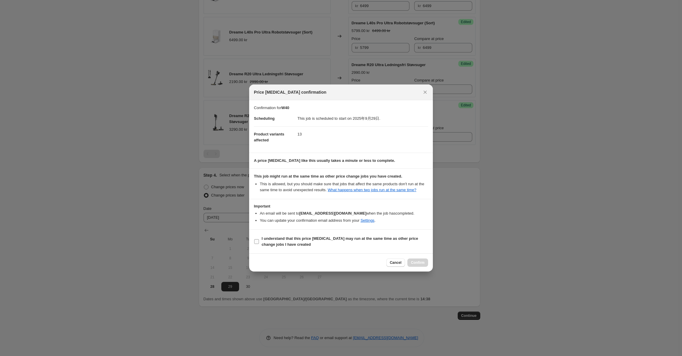
drag, startPoint x: 261, startPoint y: 241, endPoint x: 316, endPoint y: 244, distance: 54.3
click at [262, 241] on label "I understand that this price [MEDICAL_DATA] may run at the same time as other p…" at bounding box center [341, 241] width 174 height 14
click at [259, 241] on input "I understand that this price [MEDICAL_DATA] may run at the same time as other p…" at bounding box center [256, 241] width 5 height 5
checkbox input "true"
click at [425, 263] on button "Confirm" at bounding box center [417, 262] width 21 height 8
